Goal: Navigation & Orientation: Find specific page/section

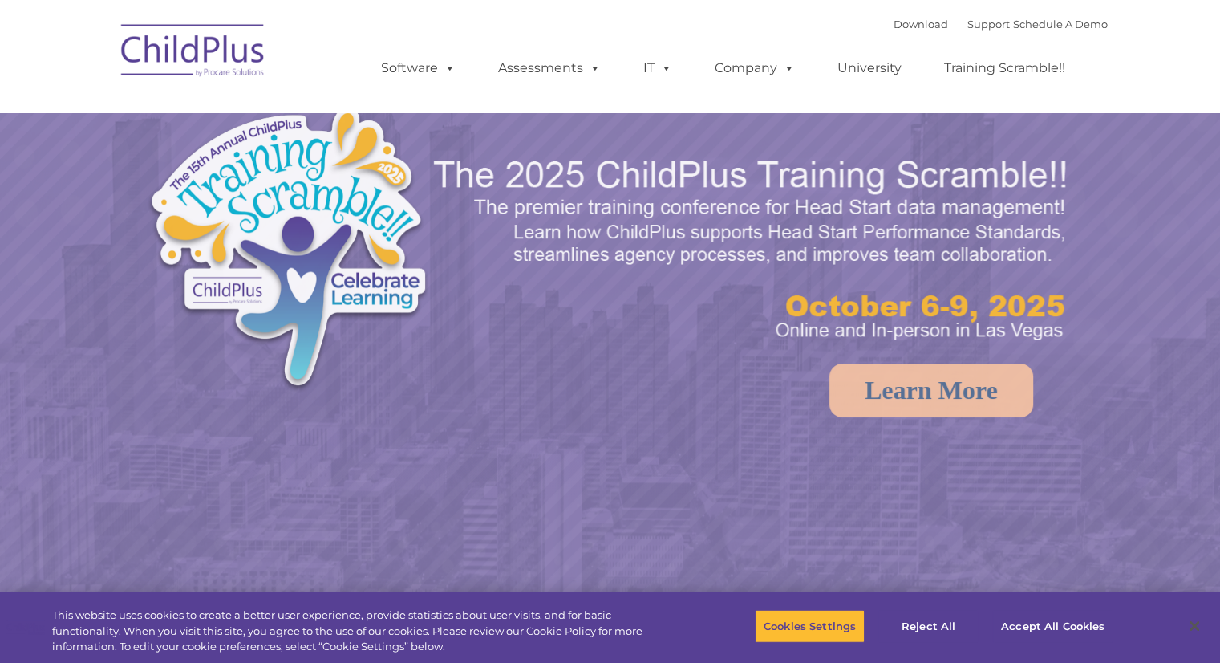
select select "MEDIUM"
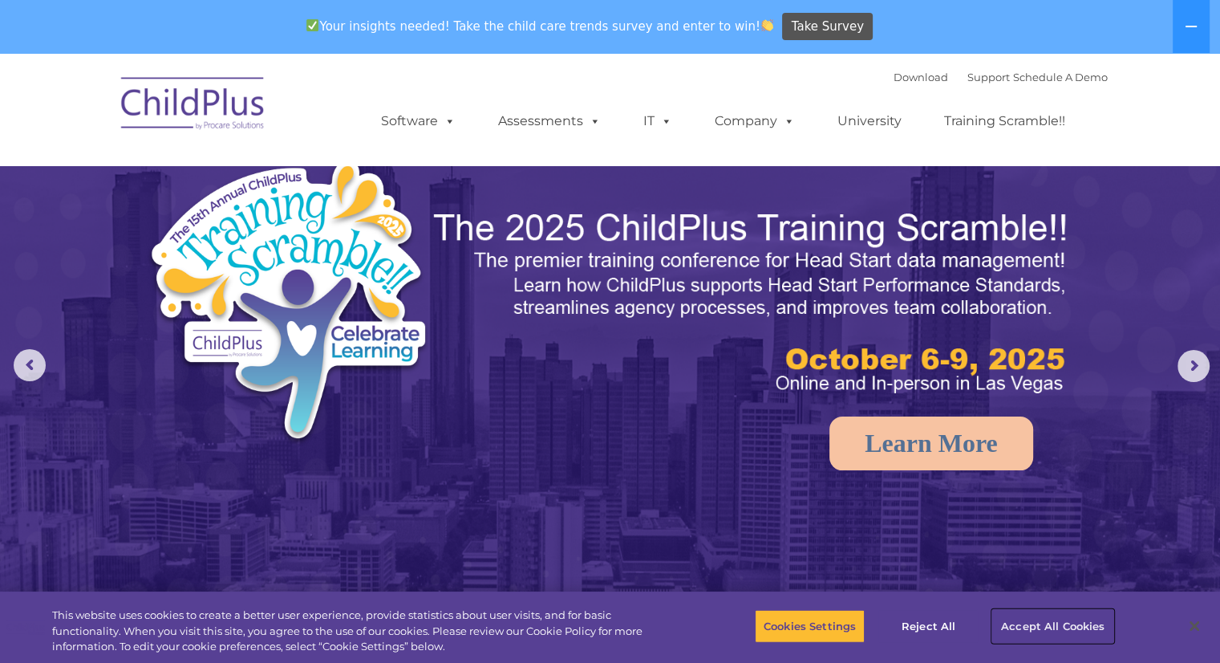
click at [1069, 616] on button "Accept All Cookies" at bounding box center [1052, 626] width 121 height 34
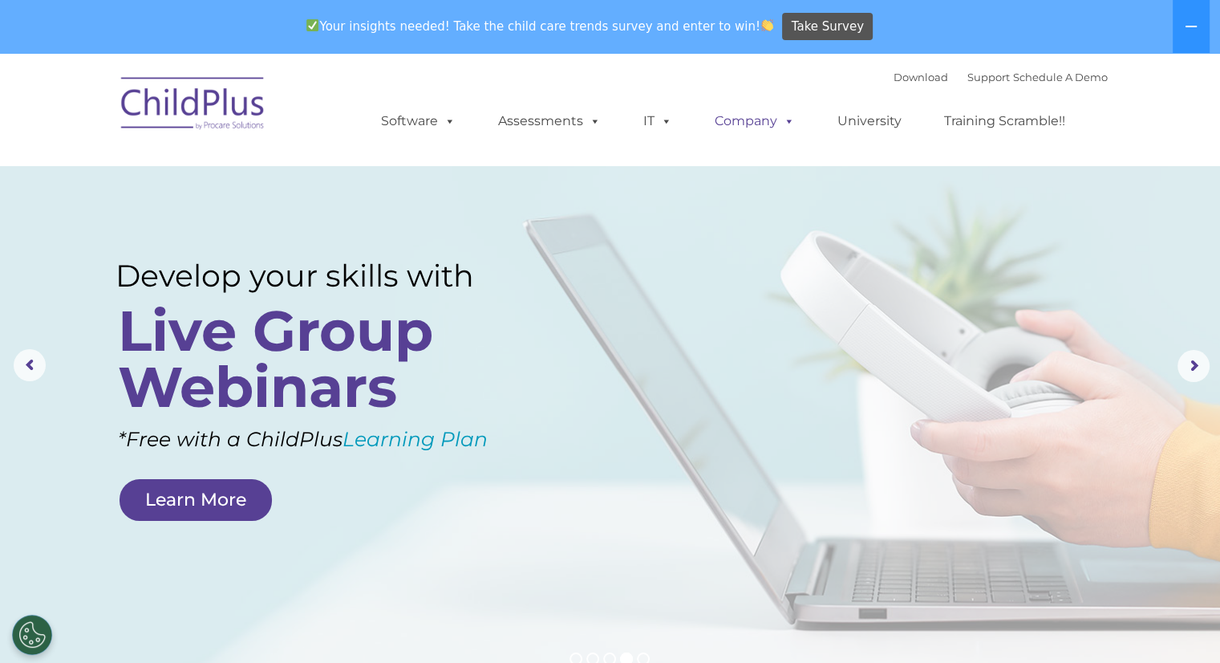
click at [745, 116] on link "Company" at bounding box center [755, 121] width 112 height 32
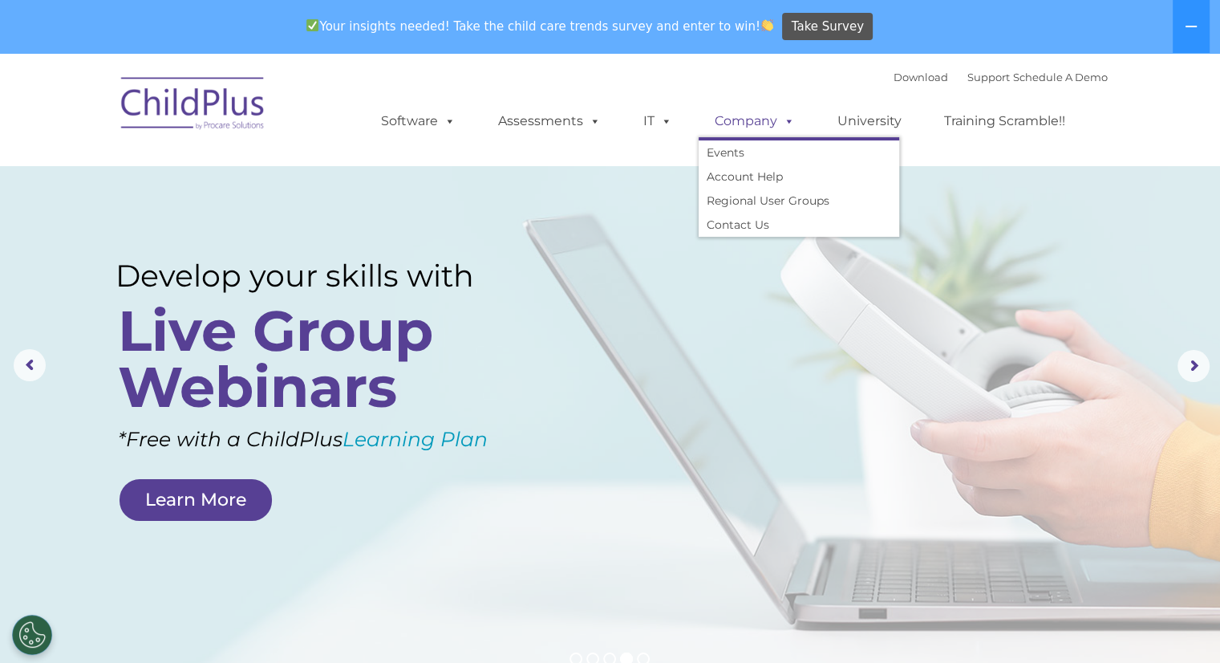
scroll to position [53, 0]
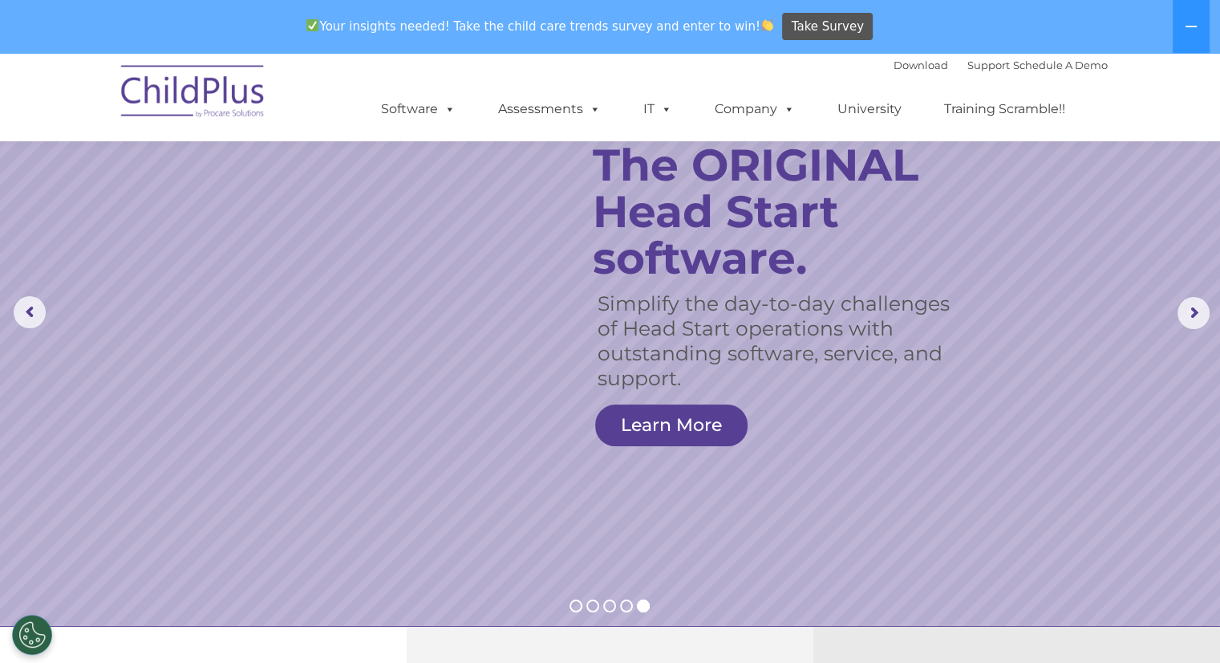
click at [432, 136] on ul "Software ChildPlus: The original and most widely-used Head Start data managemen…" at bounding box center [728, 109] width 759 height 64
click at [440, 95] on link "Software" at bounding box center [418, 109] width 107 height 32
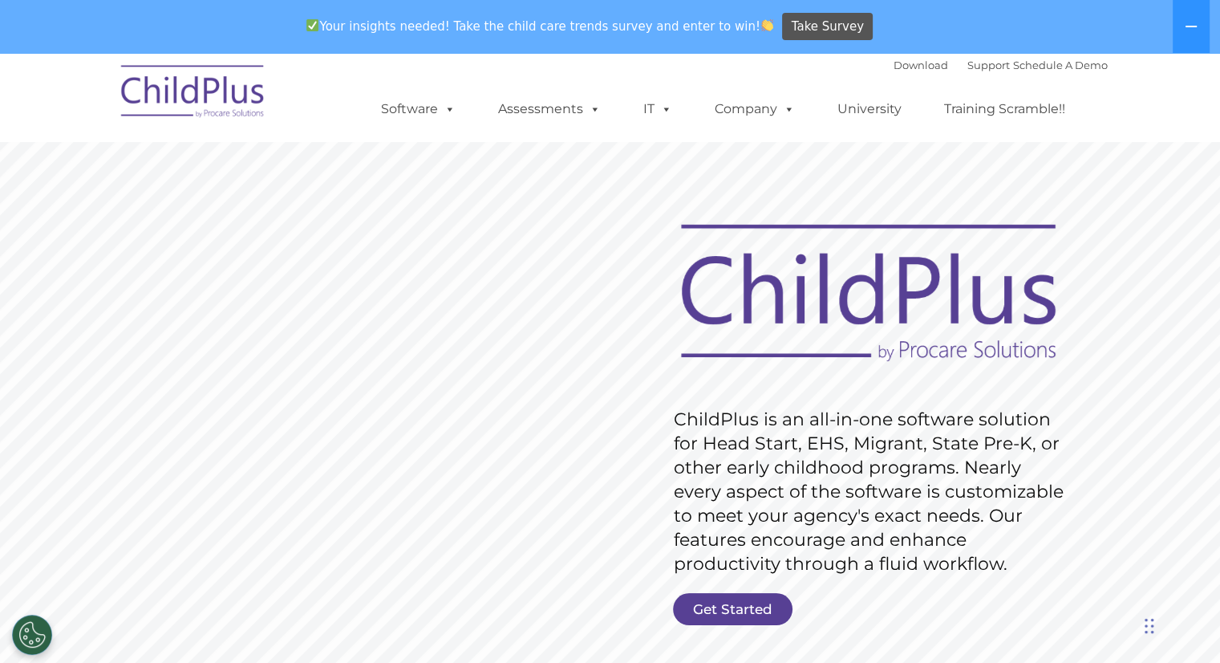
click at [739, 615] on link "Get Started" at bounding box center [733, 609] width 120 height 32
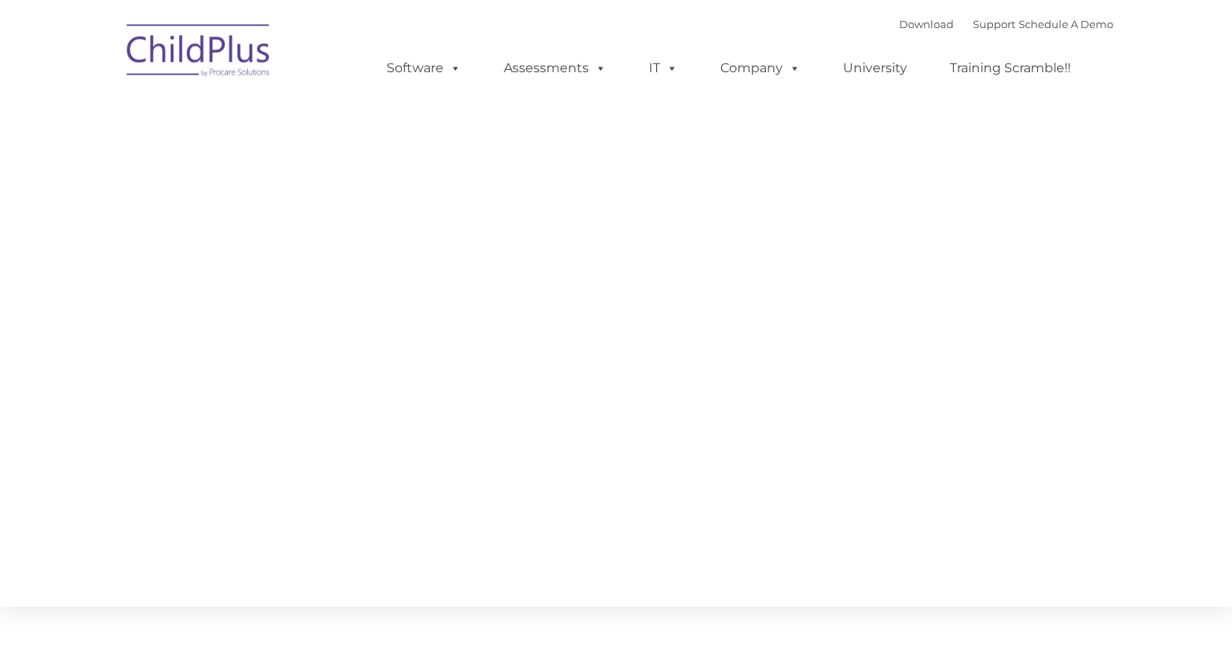
type input ""
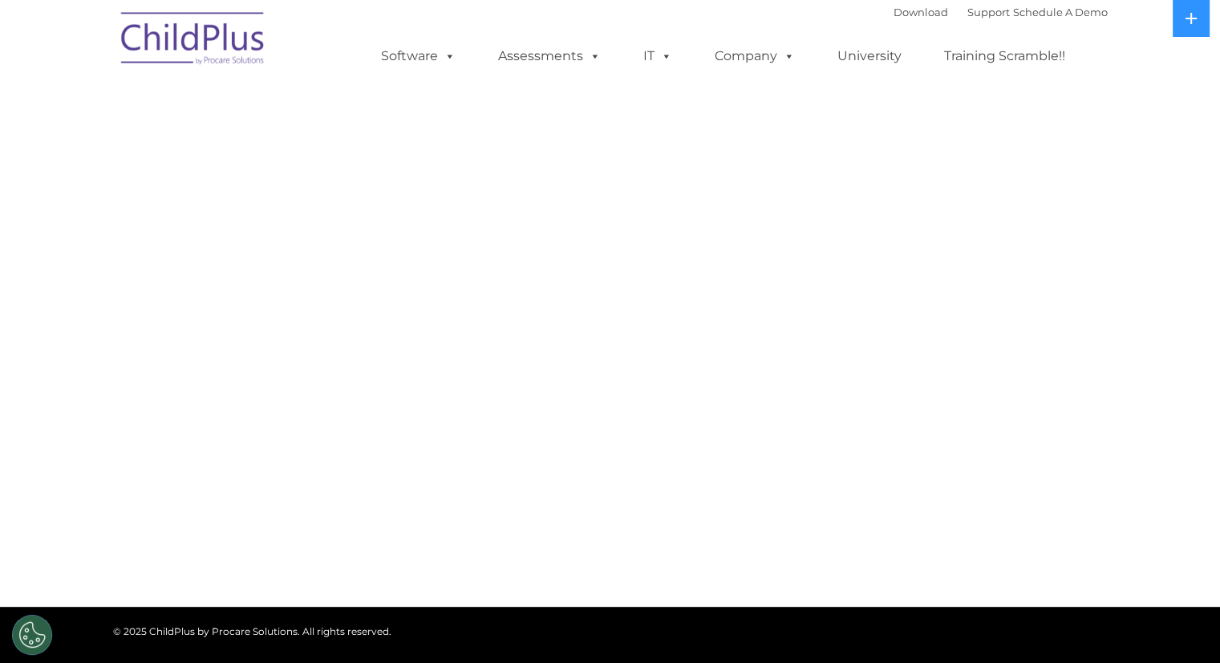
select select "MEDIUM"
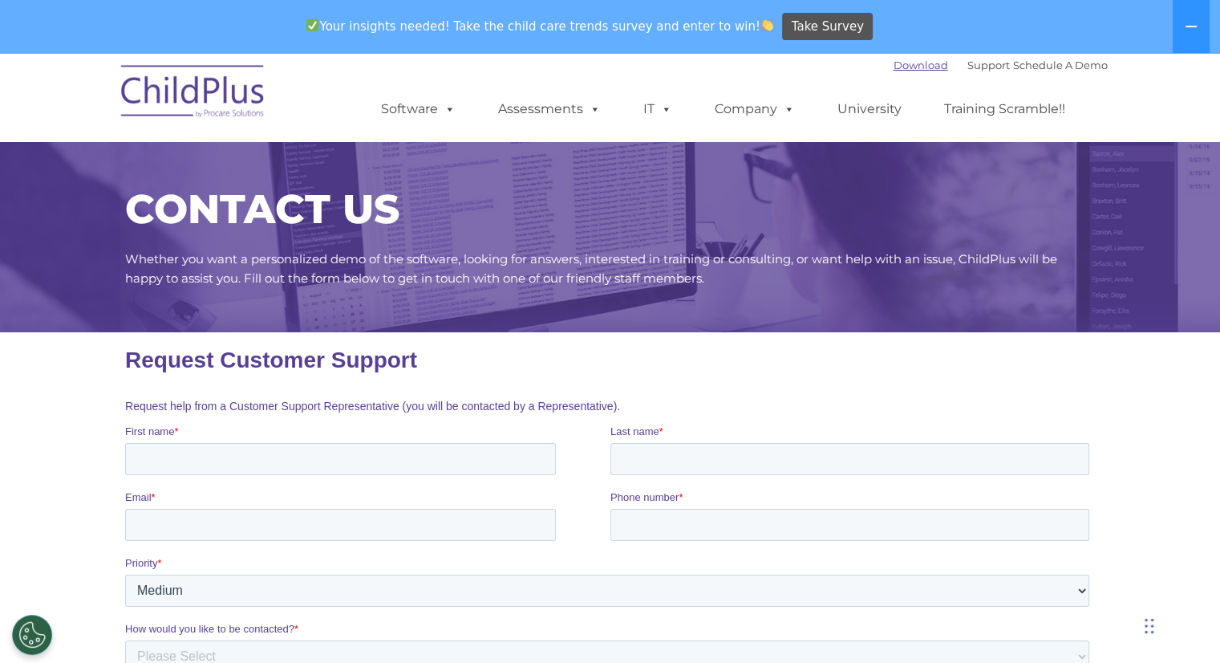
click at [913, 68] on link "Download" at bounding box center [921, 65] width 55 height 13
click at [0, 258] on div "CONTACT US Whether you want a personalized demo of the software, looking for an…" at bounding box center [610, 220] width 1220 height 223
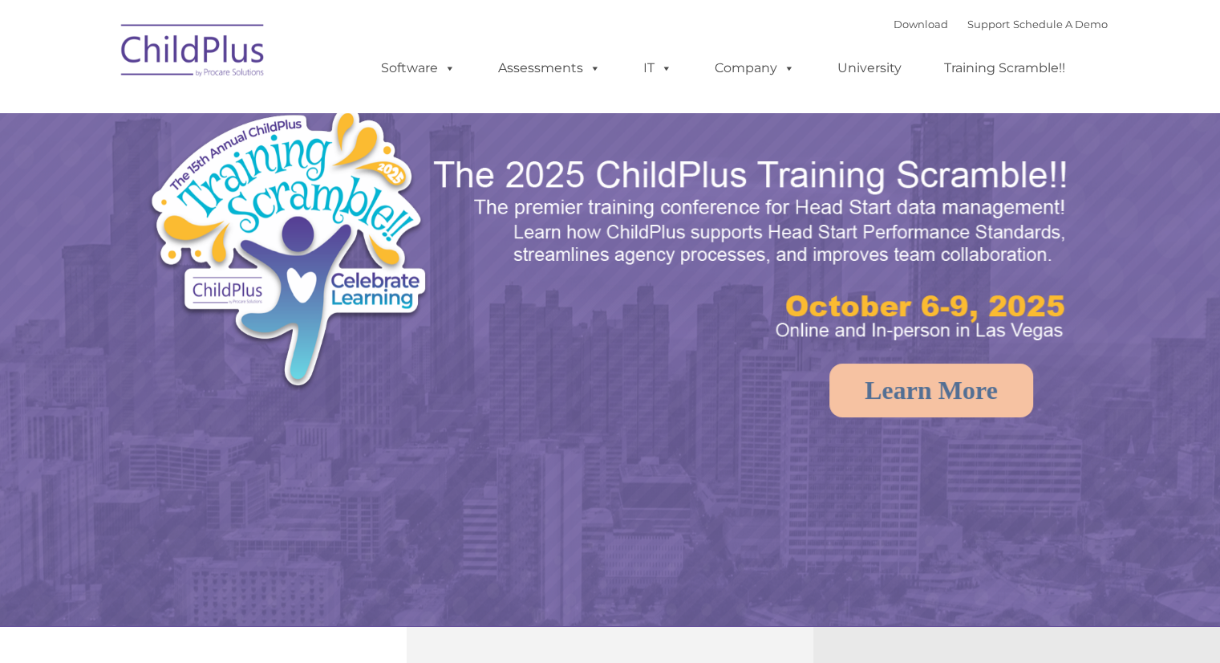
select select "MEDIUM"
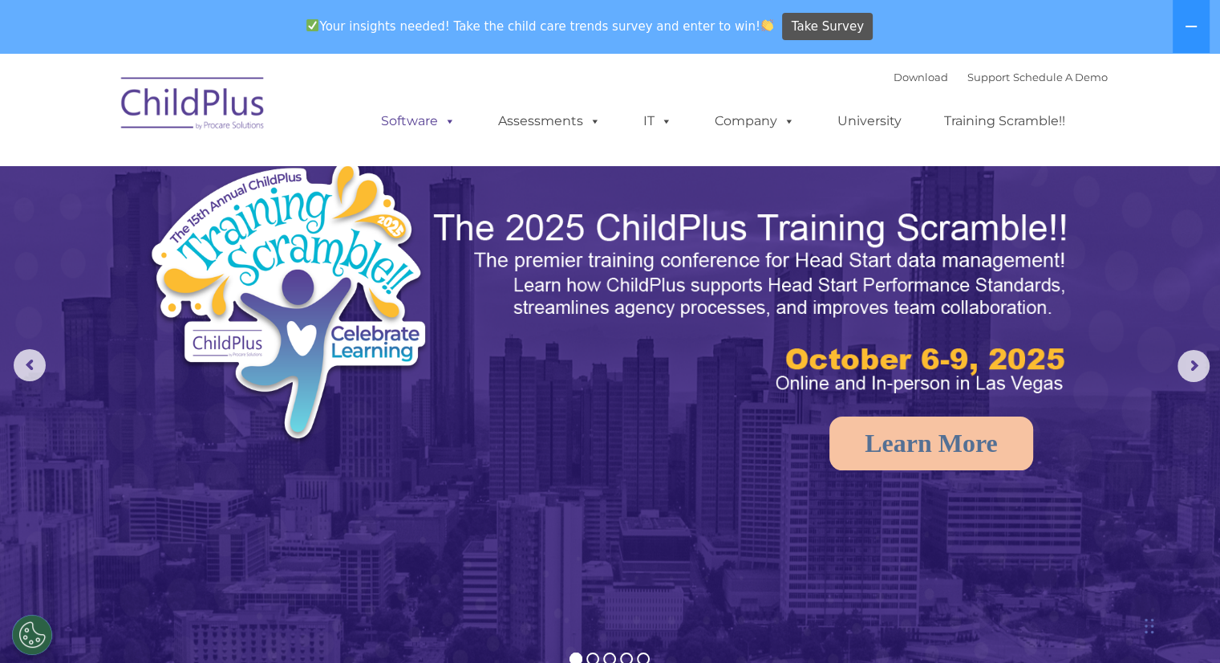
click at [408, 128] on link "Software" at bounding box center [418, 121] width 107 height 32
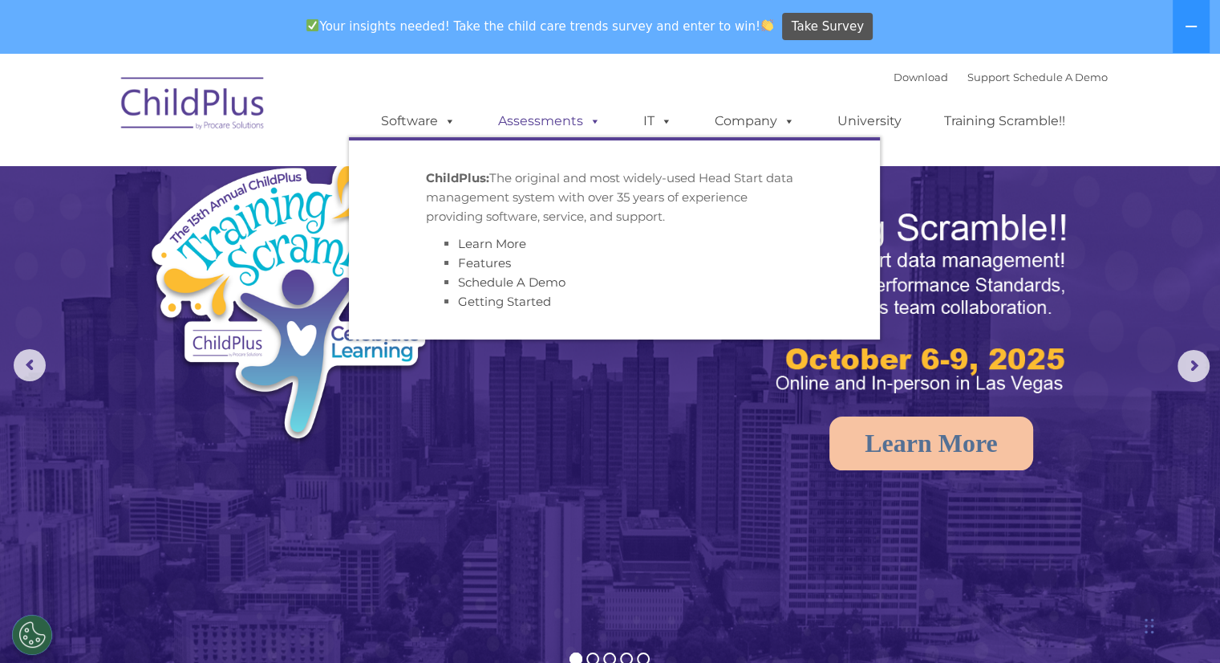
click at [542, 115] on link "Assessments" at bounding box center [549, 121] width 135 height 32
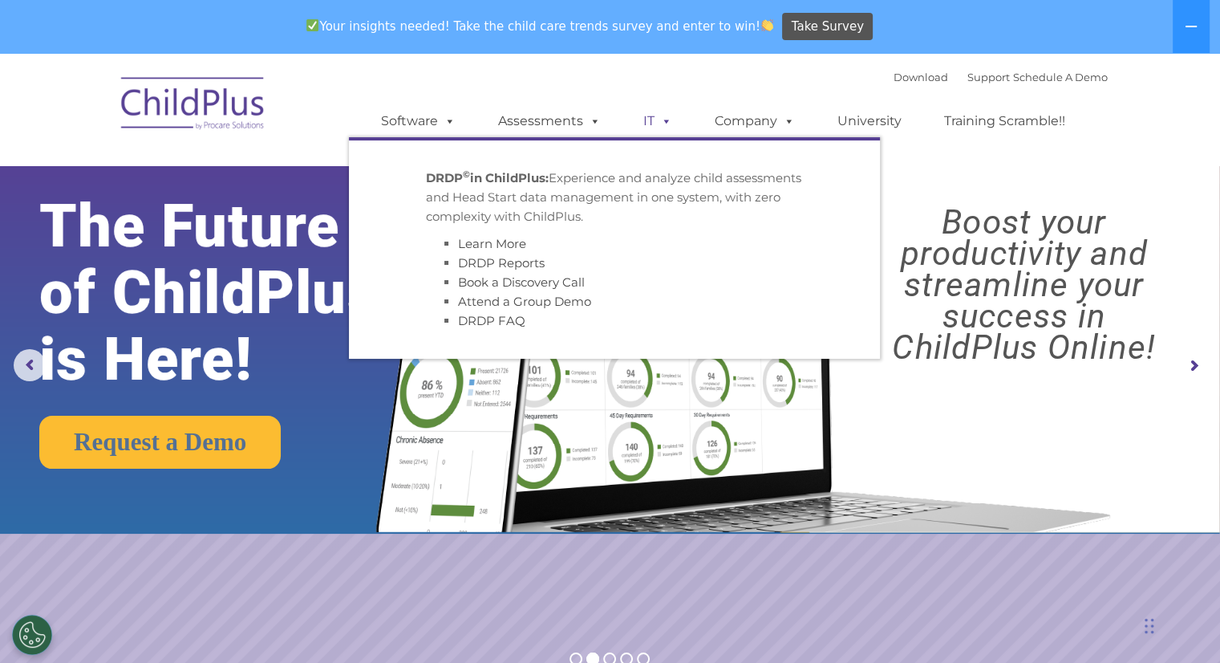
click at [658, 128] on span at bounding box center [664, 120] width 18 height 15
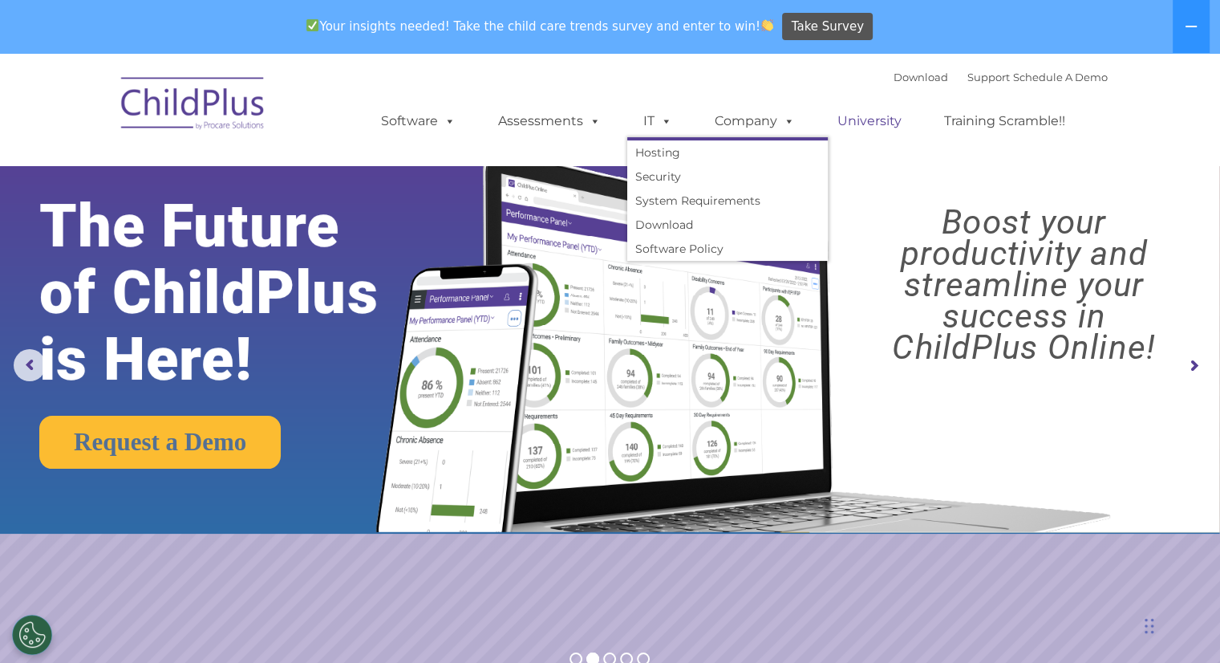
click at [870, 134] on link "University" at bounding box center [870, 121] width 96 height 32
click at [968, 82] on link "Support" at bounding box center [989, 77] width 43 height 13
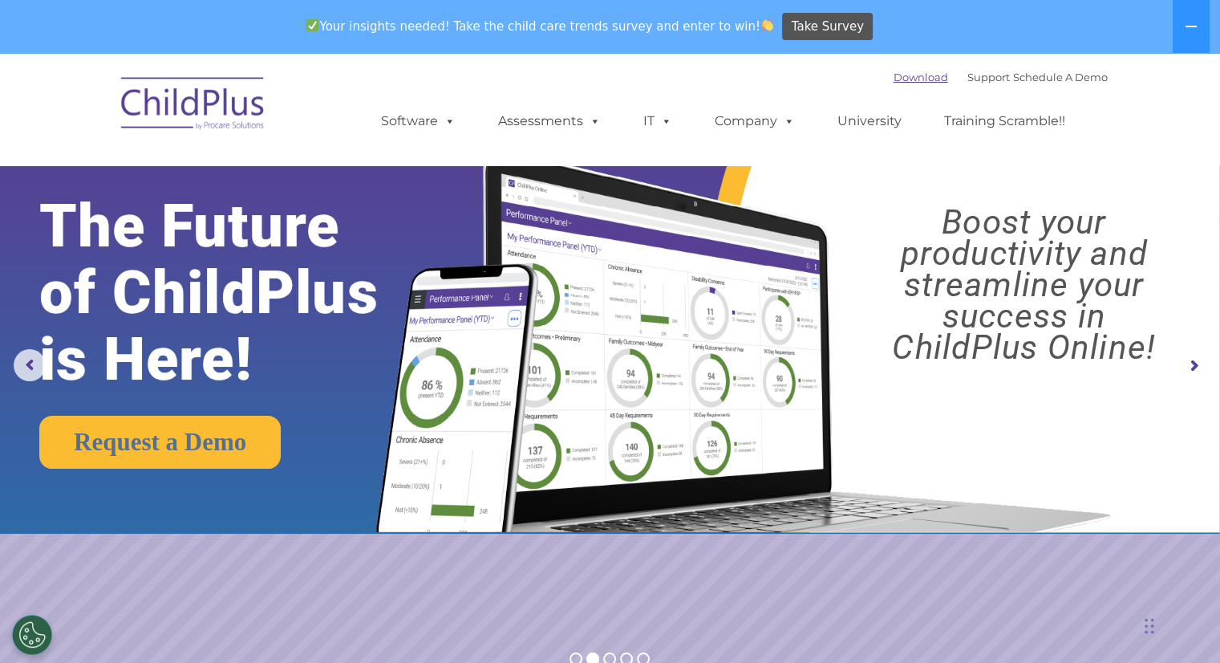
click at [894, 79] on link "Download" at bounding box center [921, 77] width 55 height 13
